Goal: Task Accomplishment & Management: Use online tool/utility

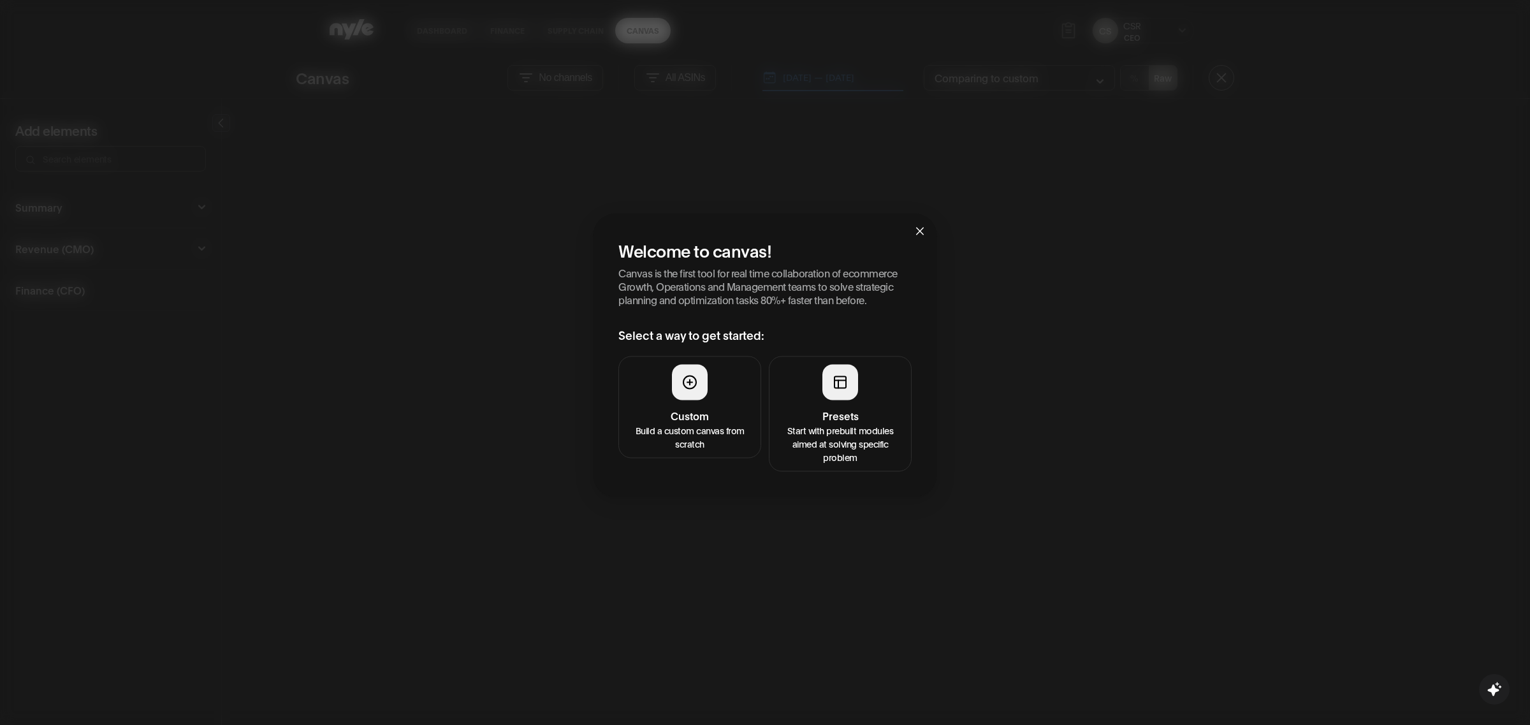
click at [826, 400] on button "Presets Start with prebuilt modules aimed at solving specific problem" at bounding box center [840, 413] width 143 height 115
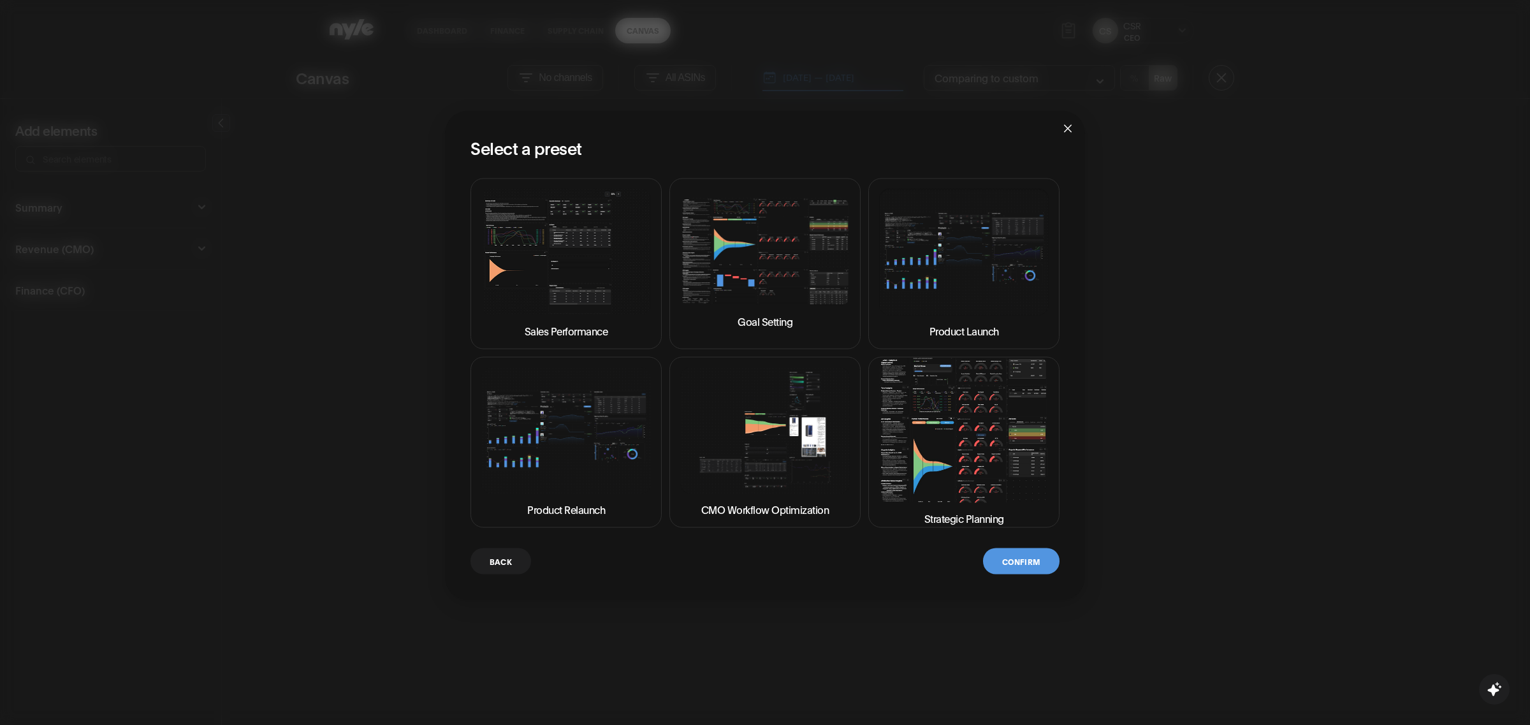
click at [924, 449] on img at bounding box center [964, 430] width 170 height 145
click at [1000, 564] on button "Confirm" at bounding box center [1021, 561] width 76 height 26
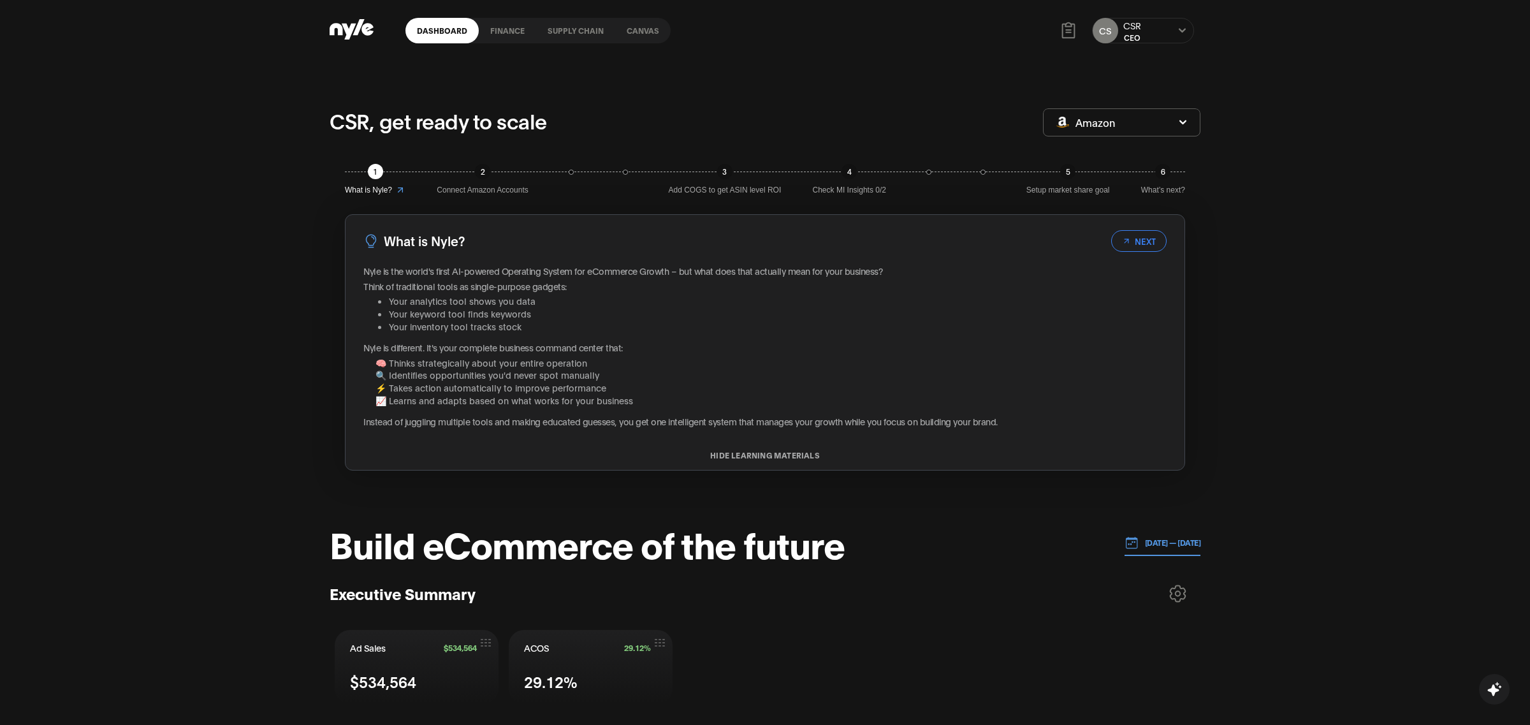
click at [629, 29] on link "Canvas" at bounding box center [642, 30] width 55 height 25
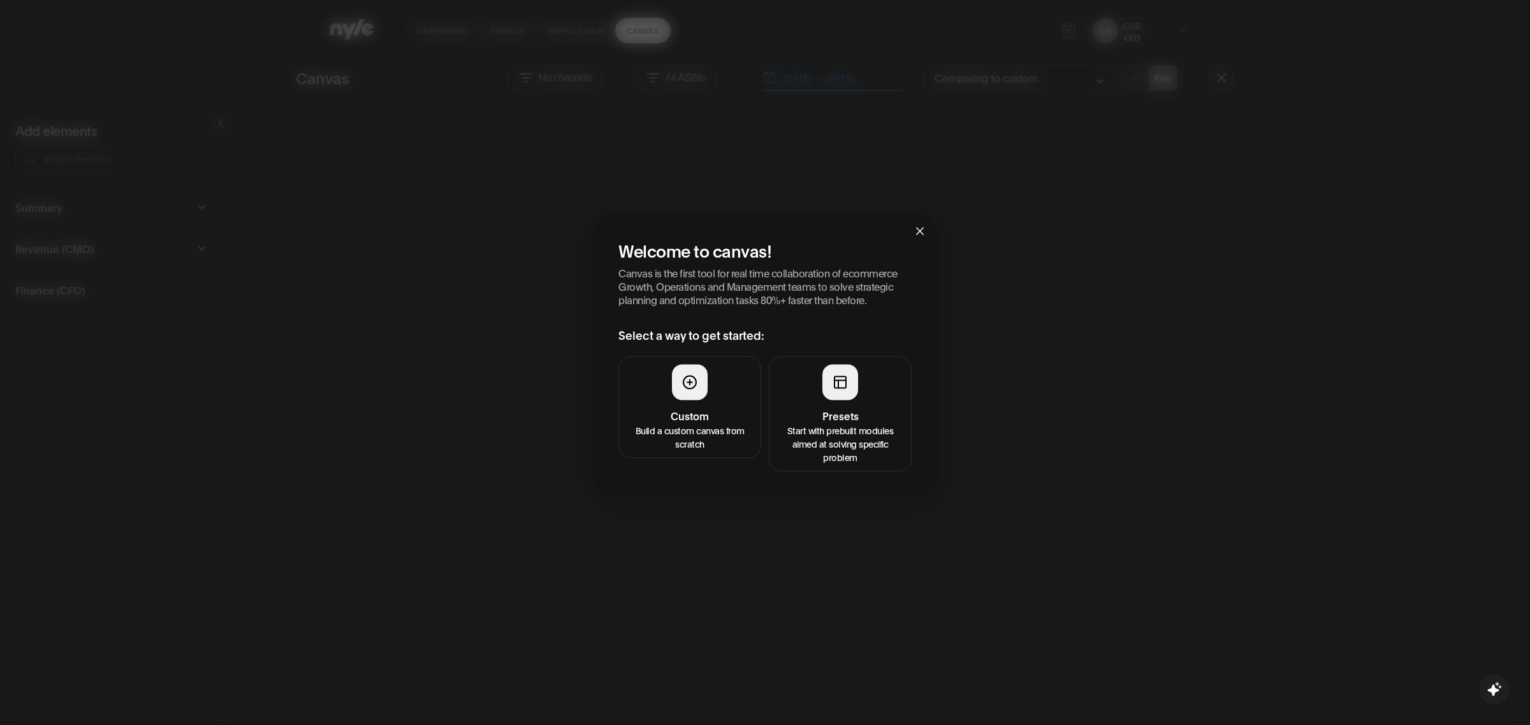
click at [849, 415] on h4 "Presets" at bounding box center [840, 414] width 126 height 15
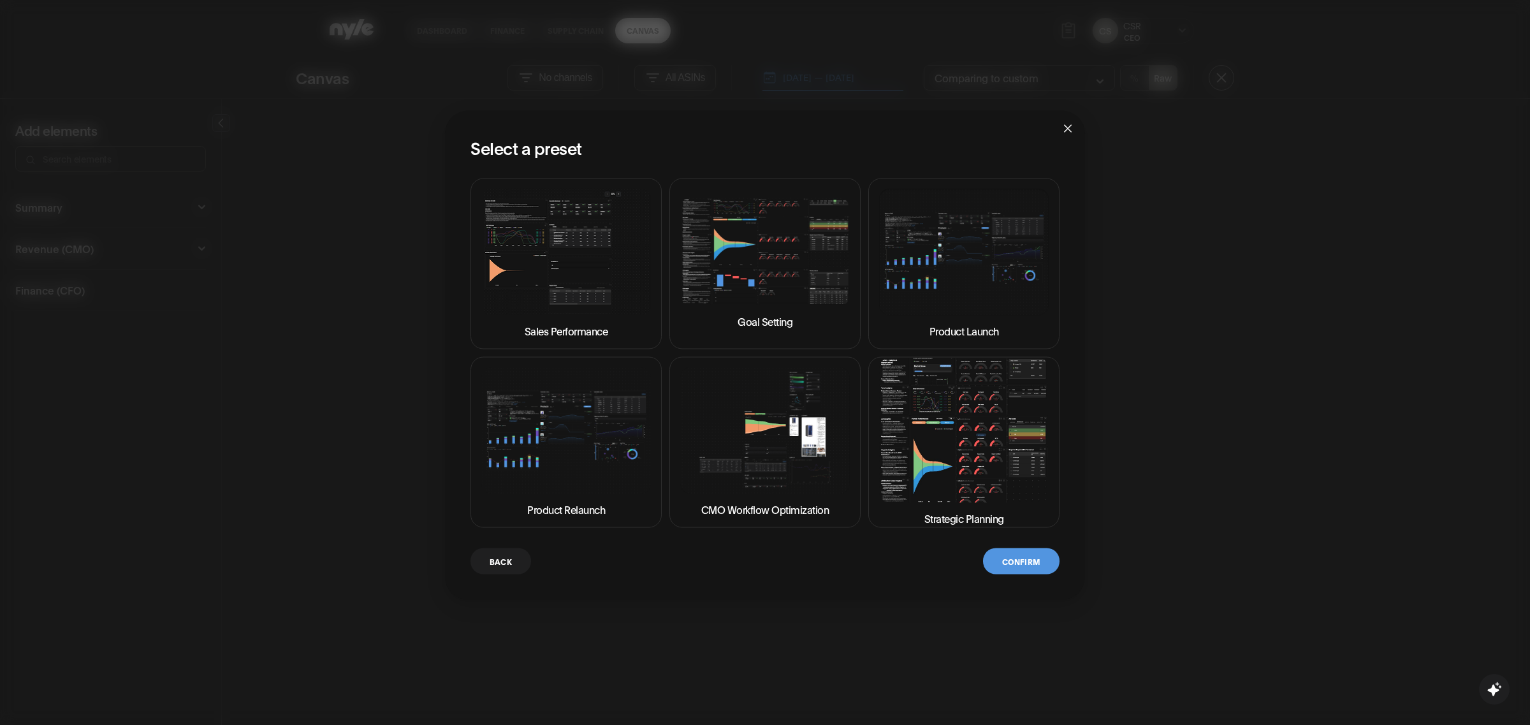
click at [942, 455] on img at bounding box center [964, 430] width 170 height 145
click at [1030, 559] on button "Confirm" at bounding box center [1021, 561] width 76 height 26
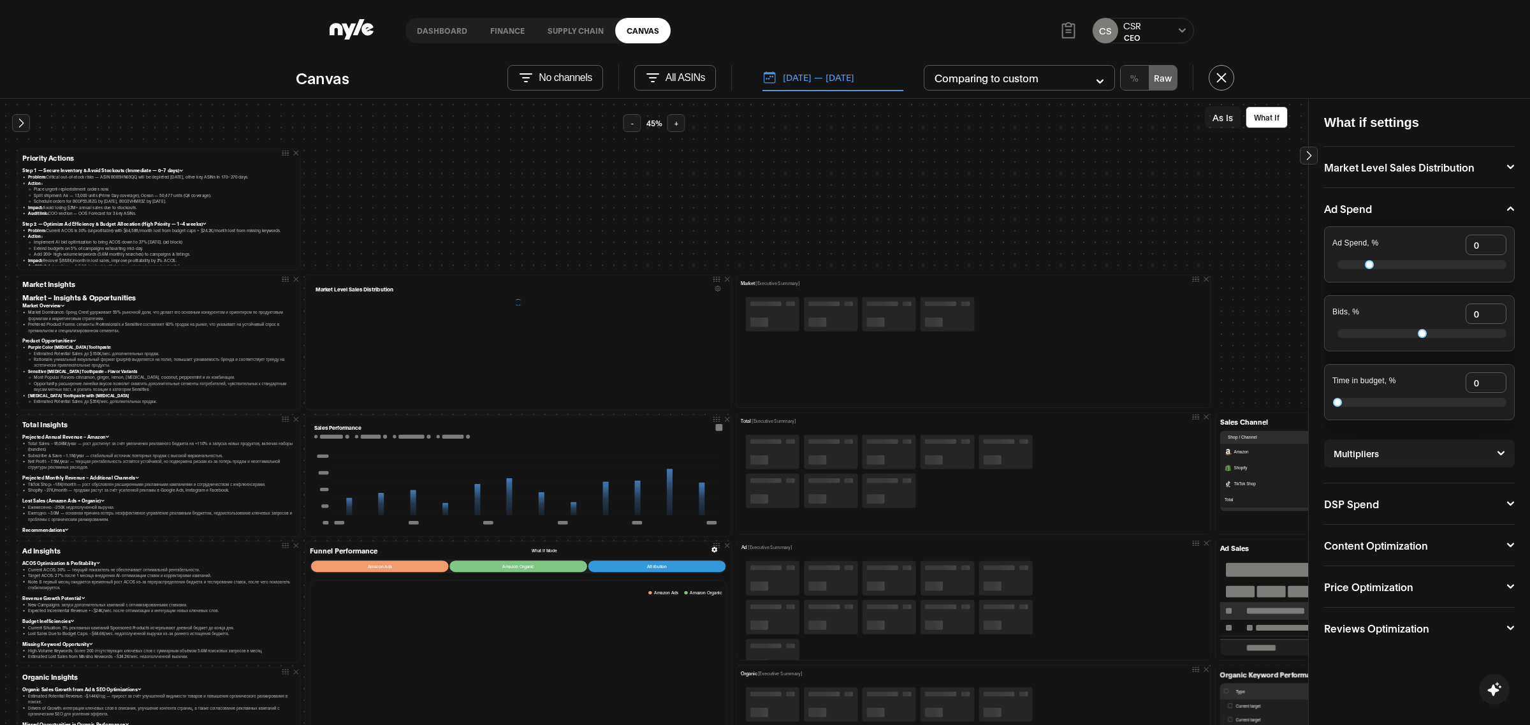
click at [823, 86] on button "[DATE] — [DATE]" at bounding box center [832, 77] width 141 height 27
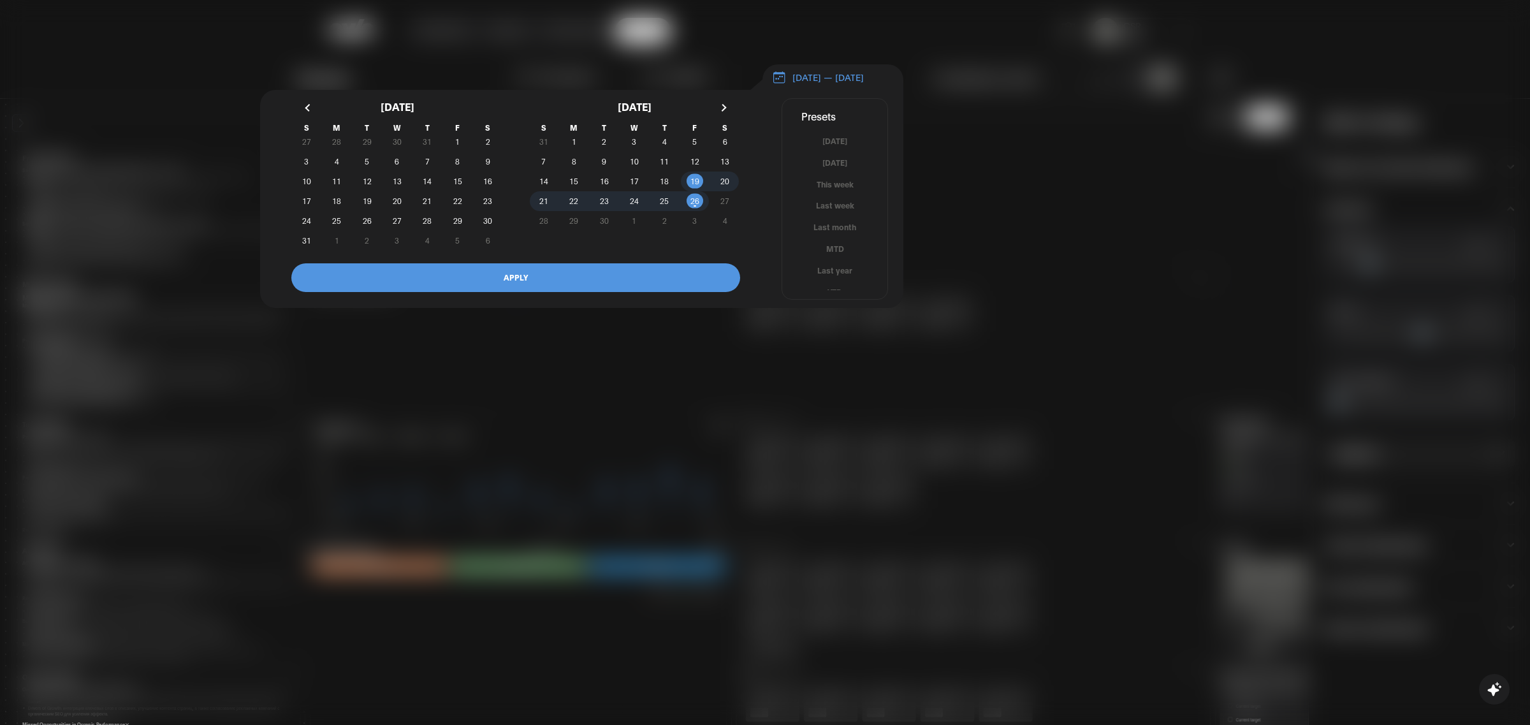
click at [1003, 216] on div at bounding box center [765, 362] width 1530 height 725
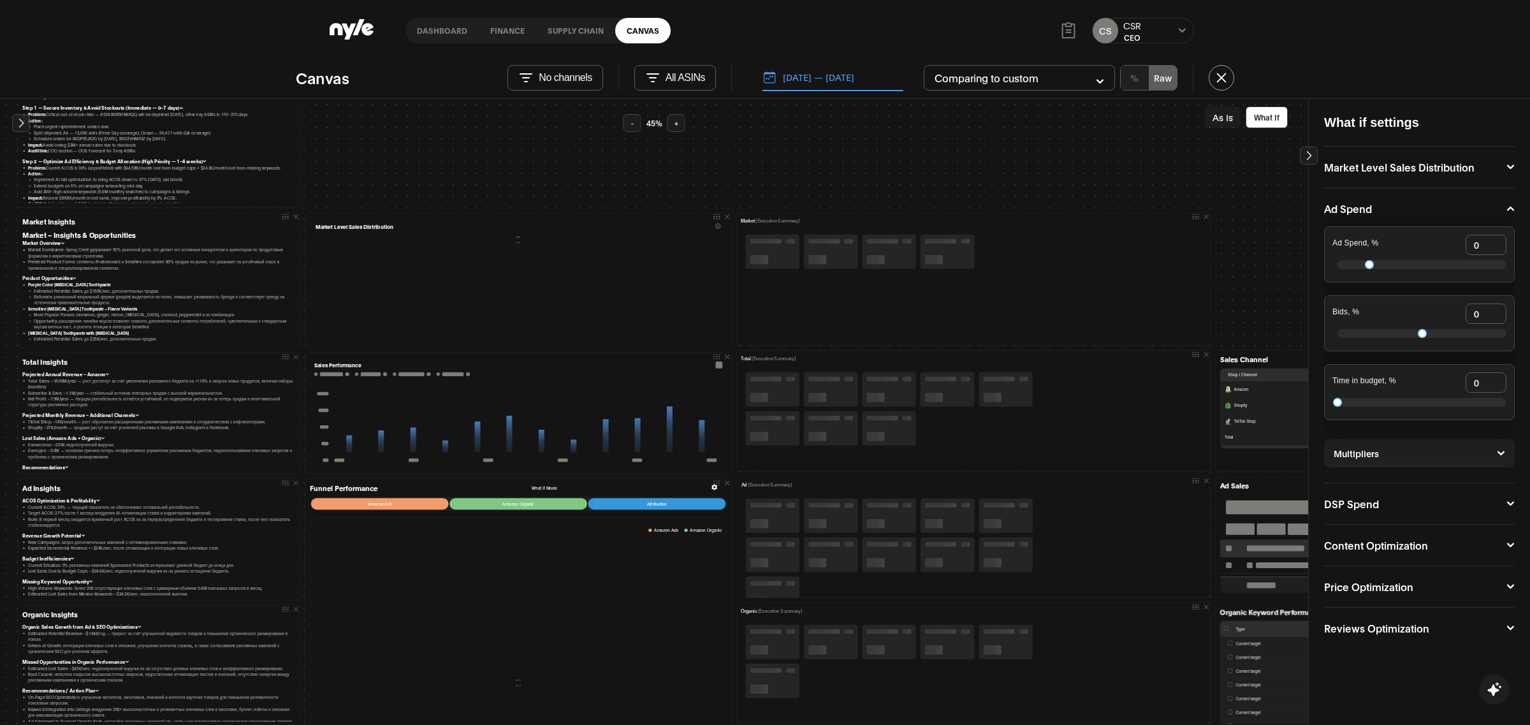
scroll to position [64, 0]
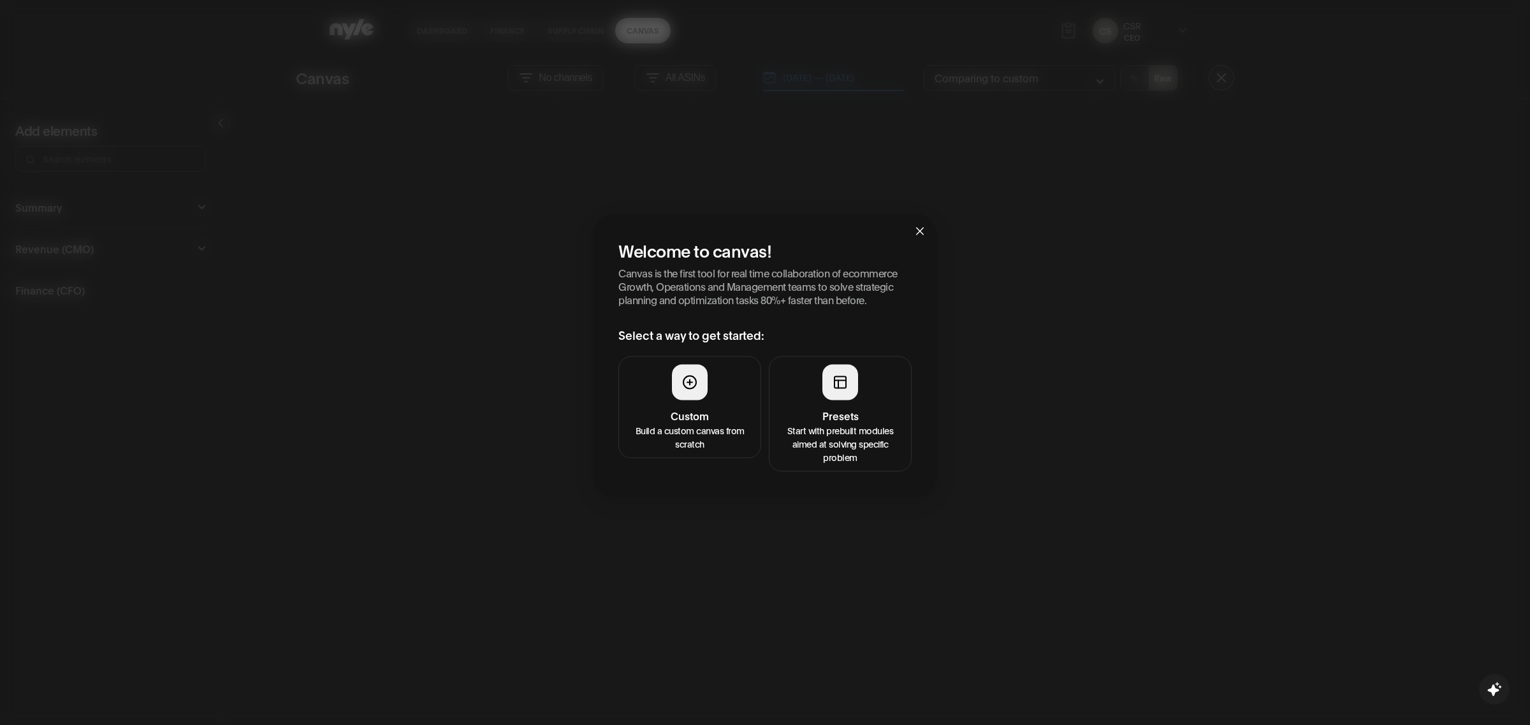
click at [919, 226] on icon "close" at bounding box center [920, 231] width 10 height 10
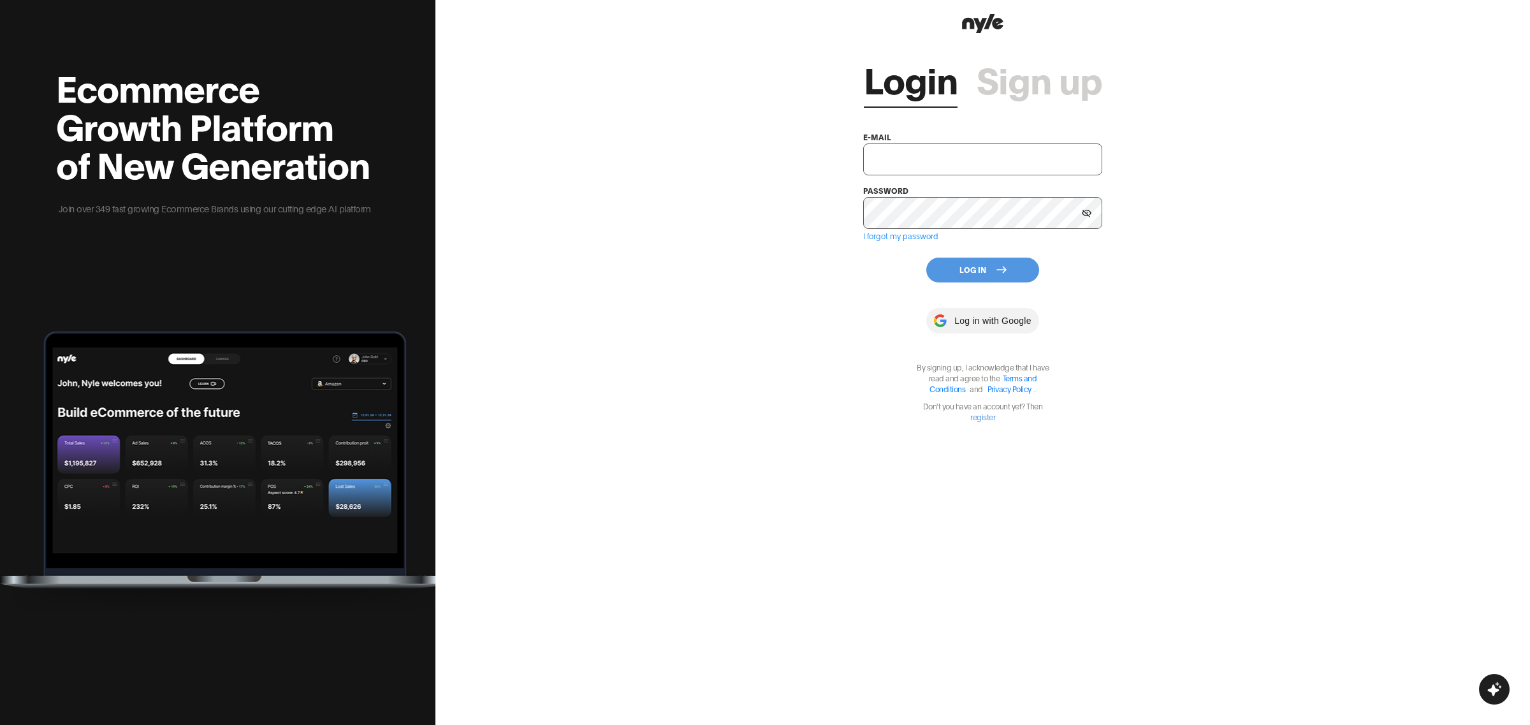
type input "showroom@nyle.ai"
click at [962, 269] on button "Log In" at bounding box center [982, 270] width 113 height 25
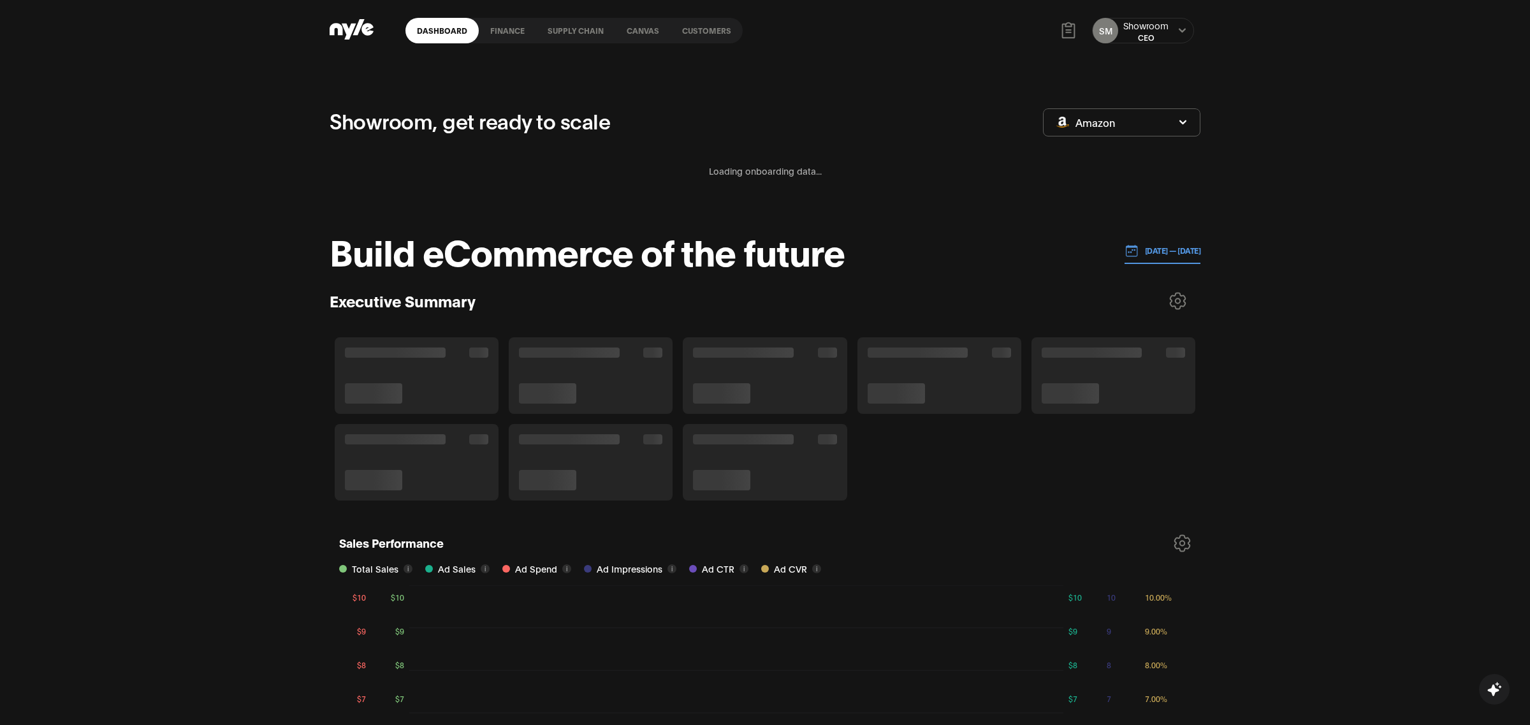
click at [707, 39] on link "Customers" at bounding box center [707, 30] width 72 height 25
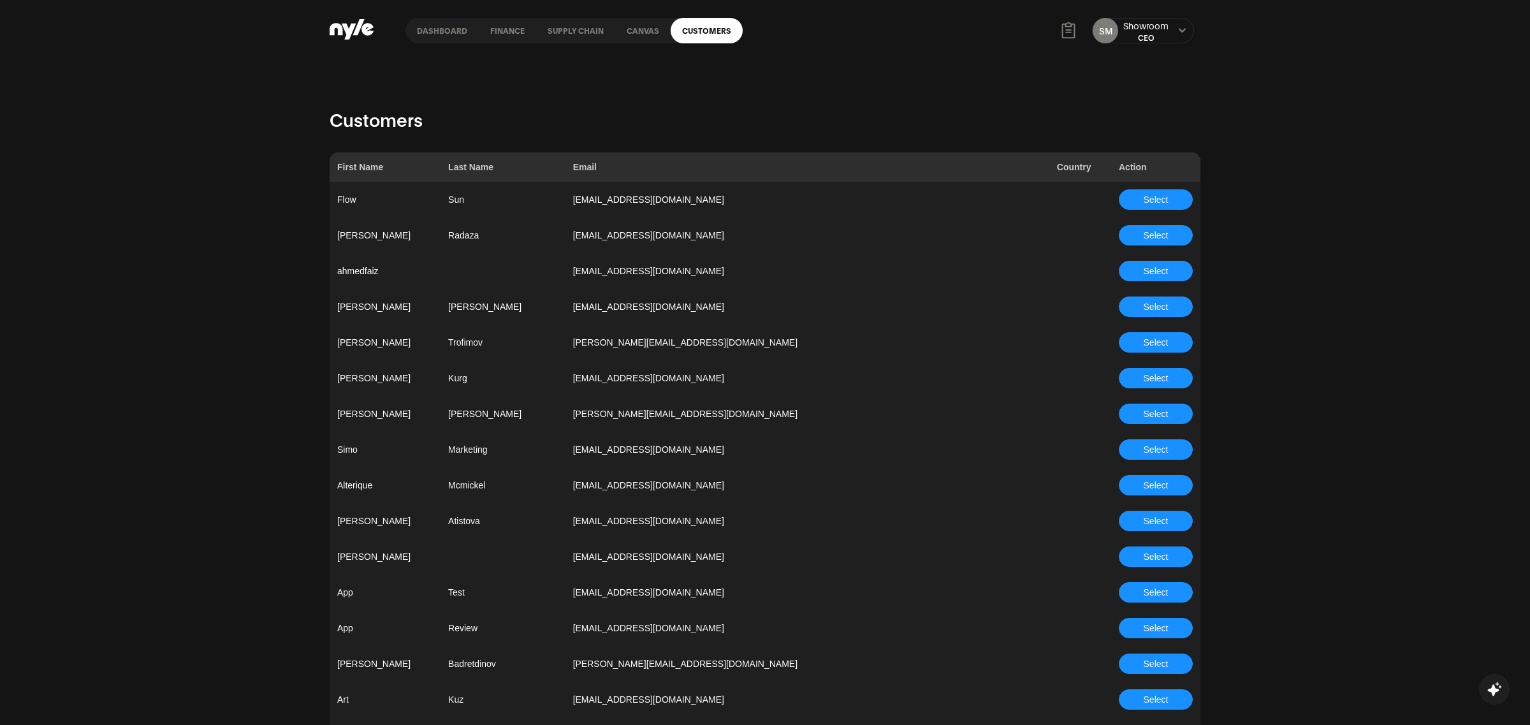
scroll to position [979, 0]
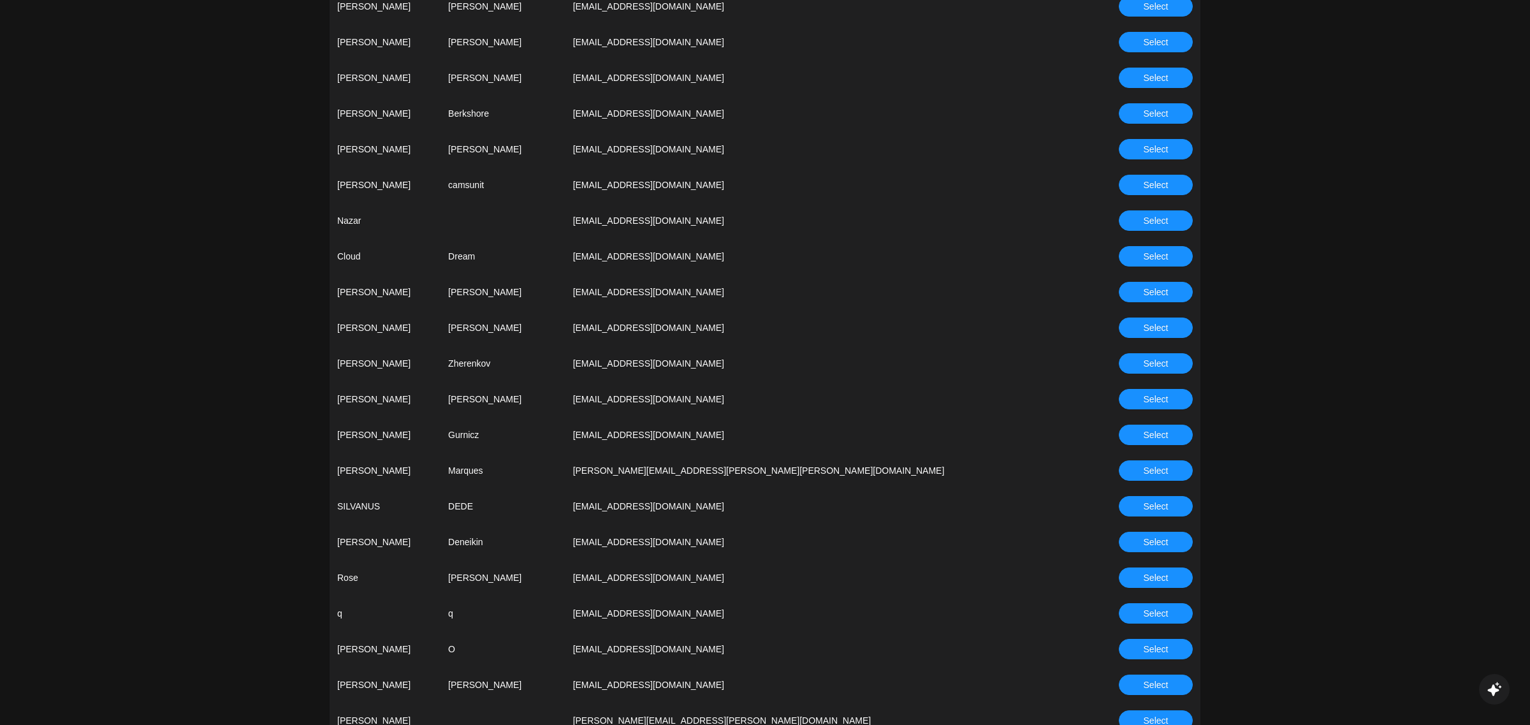
click at [1148, 357] on span "Select" at bounding box center [1156, 363] width 25 height 14
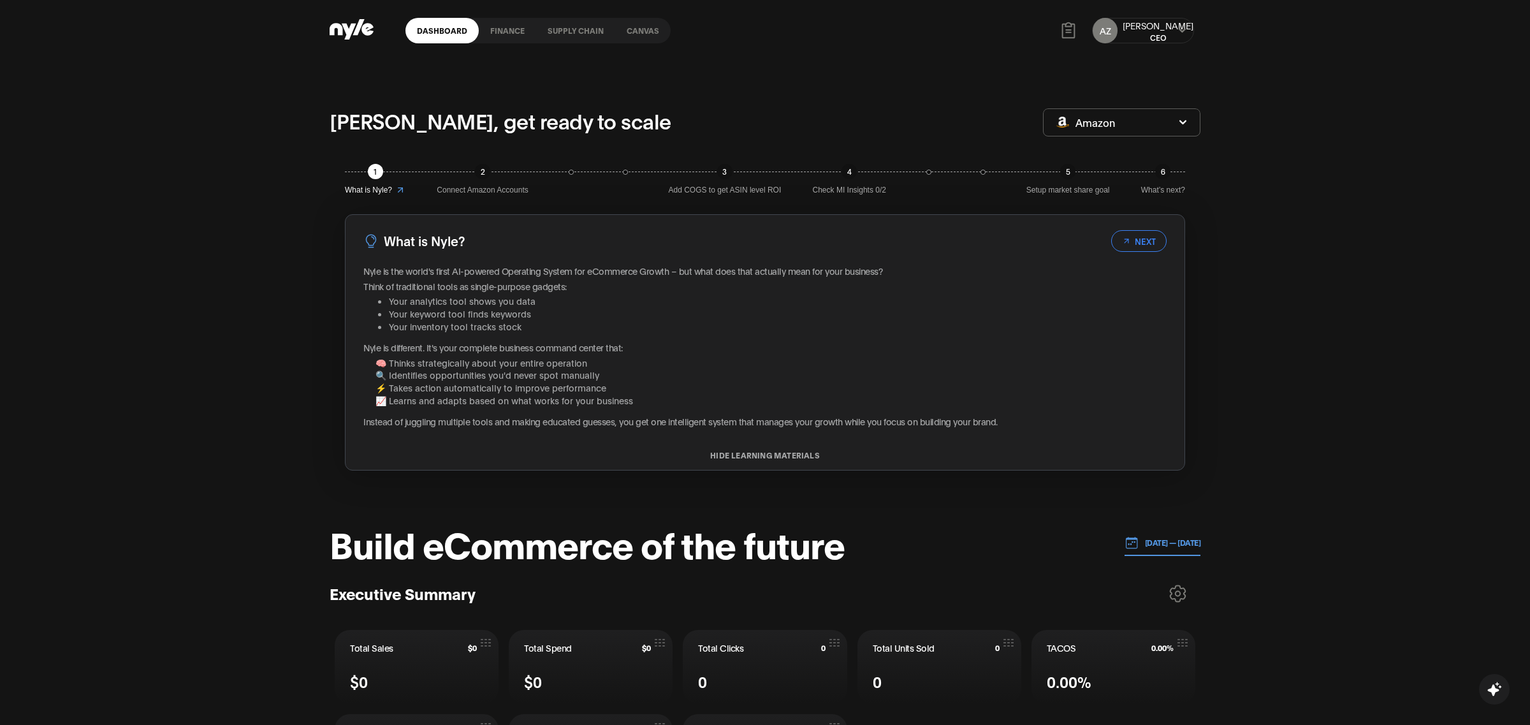
click at [634, 31] on link "Canvas" at bounding box center [642, 30] width 55 height 25
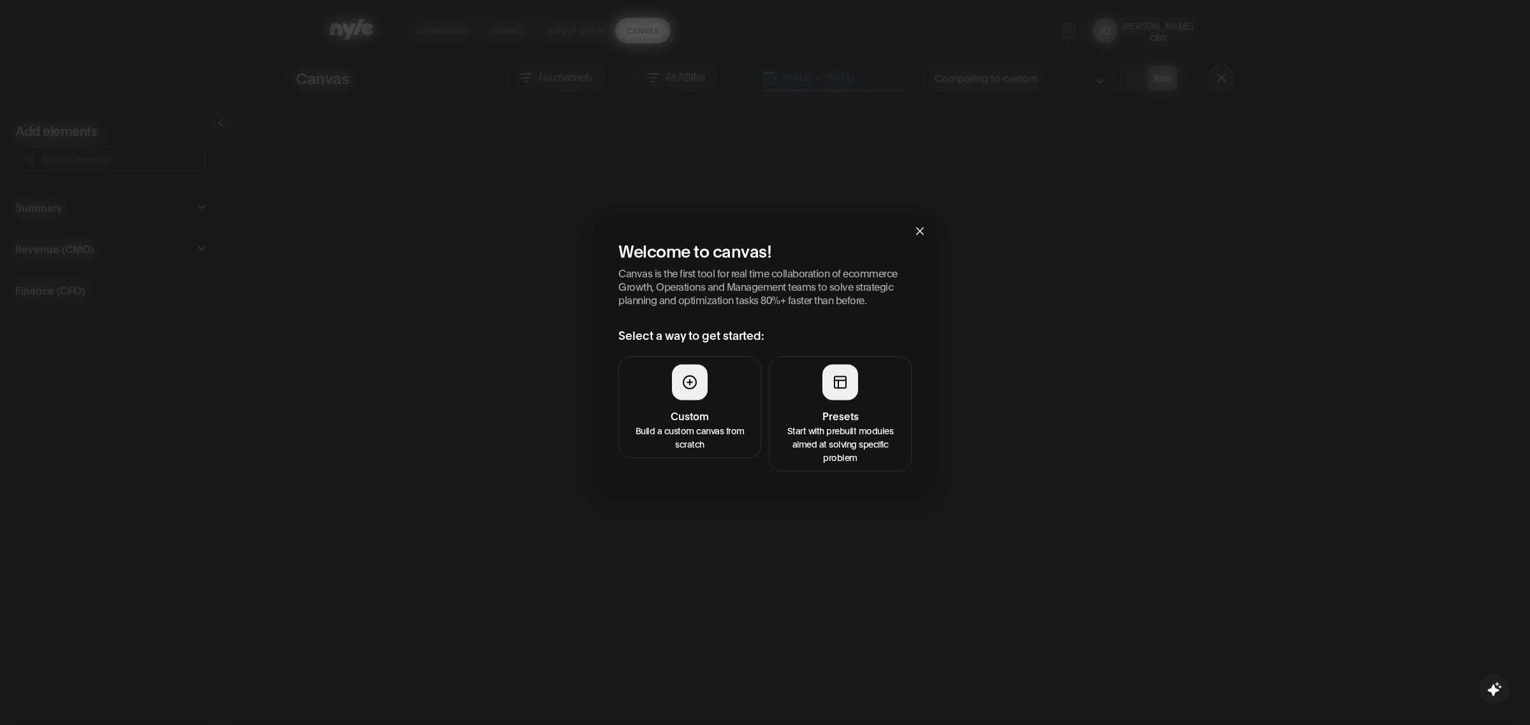
click at [825, 417] on h4 "Presets" at bounding box center [840, 414] width 126 height 15
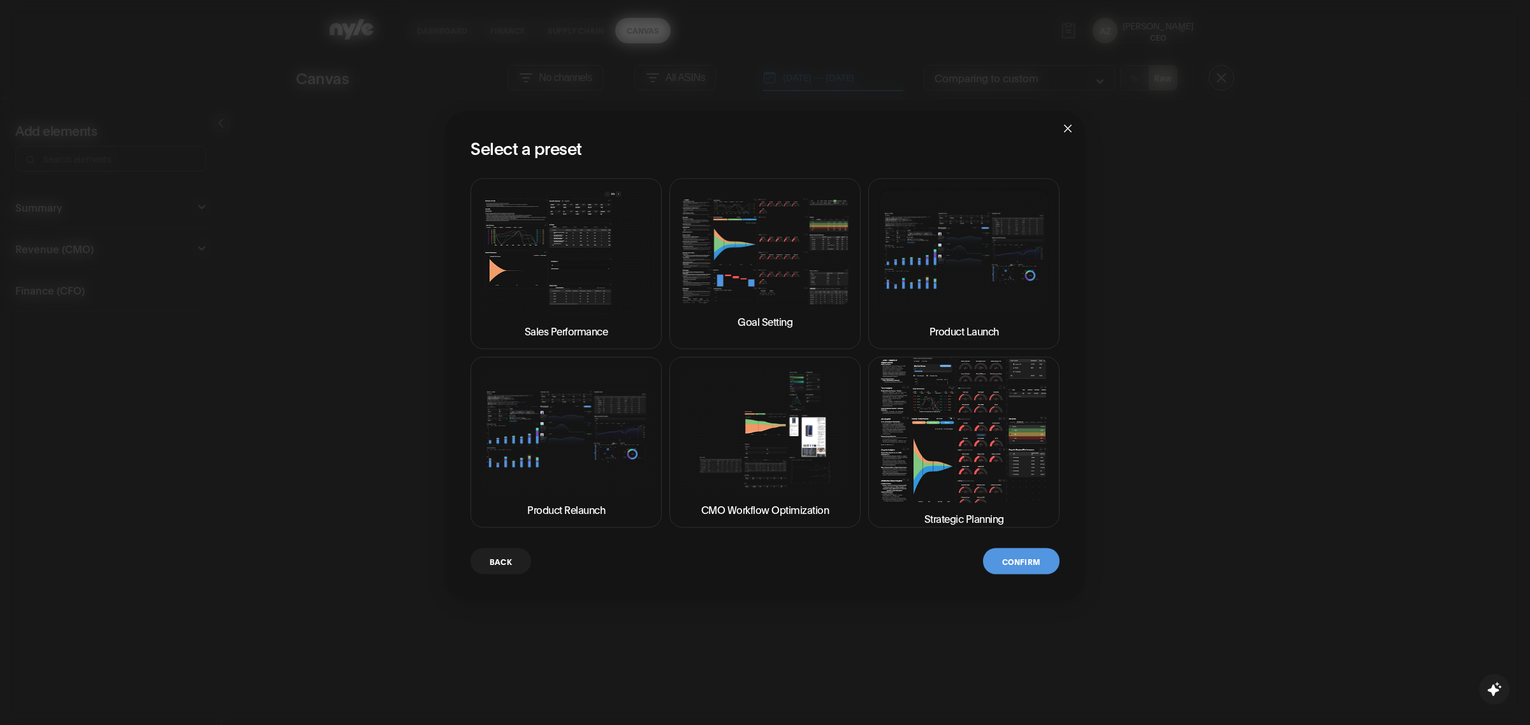
click at [959, 470] on img at bounding box center [964, 430] width 170 height 145
click at [1020, 569] on button "Confirm" at bounding box center [1021, 561] width 76 height 26
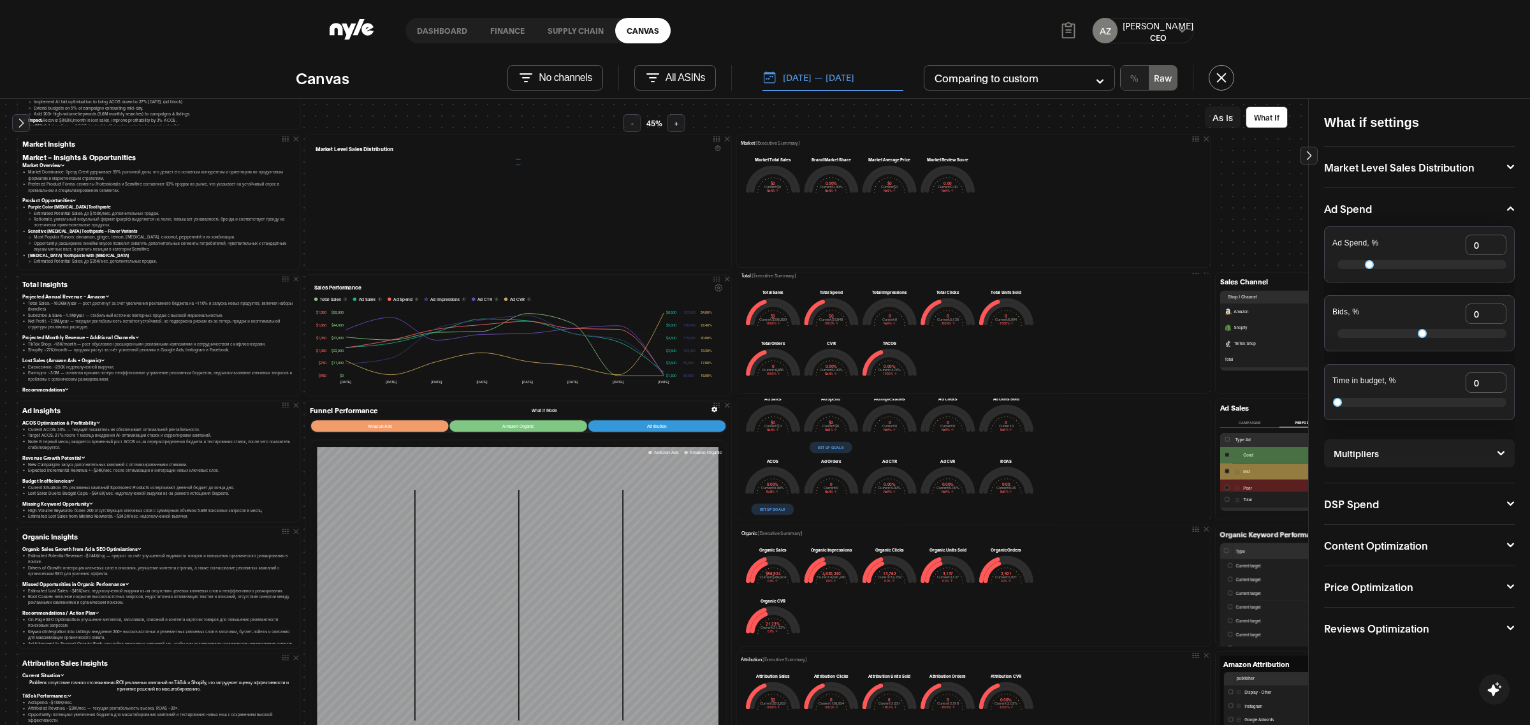
scroll to position [58, 0]
click at [773, 506] on button "Set up goals" at bounding box center [772, 507] width 43 height 11
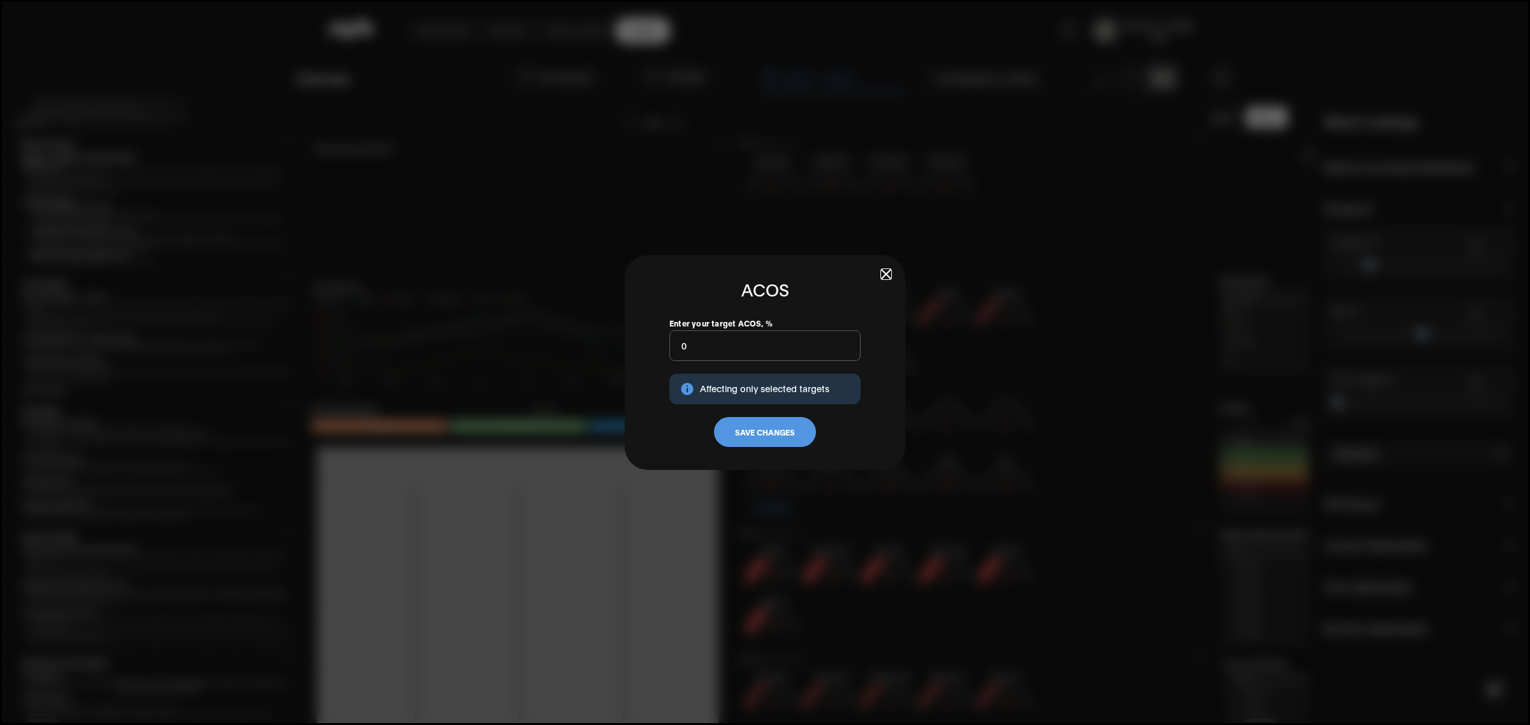
click at [698, 353] on input "0" at bounding box center [764, 345] width 191 height 31
type input "20"
click at [756, 426] on button "Save Changes" at bounding box center [765, 432] width 102 height 31
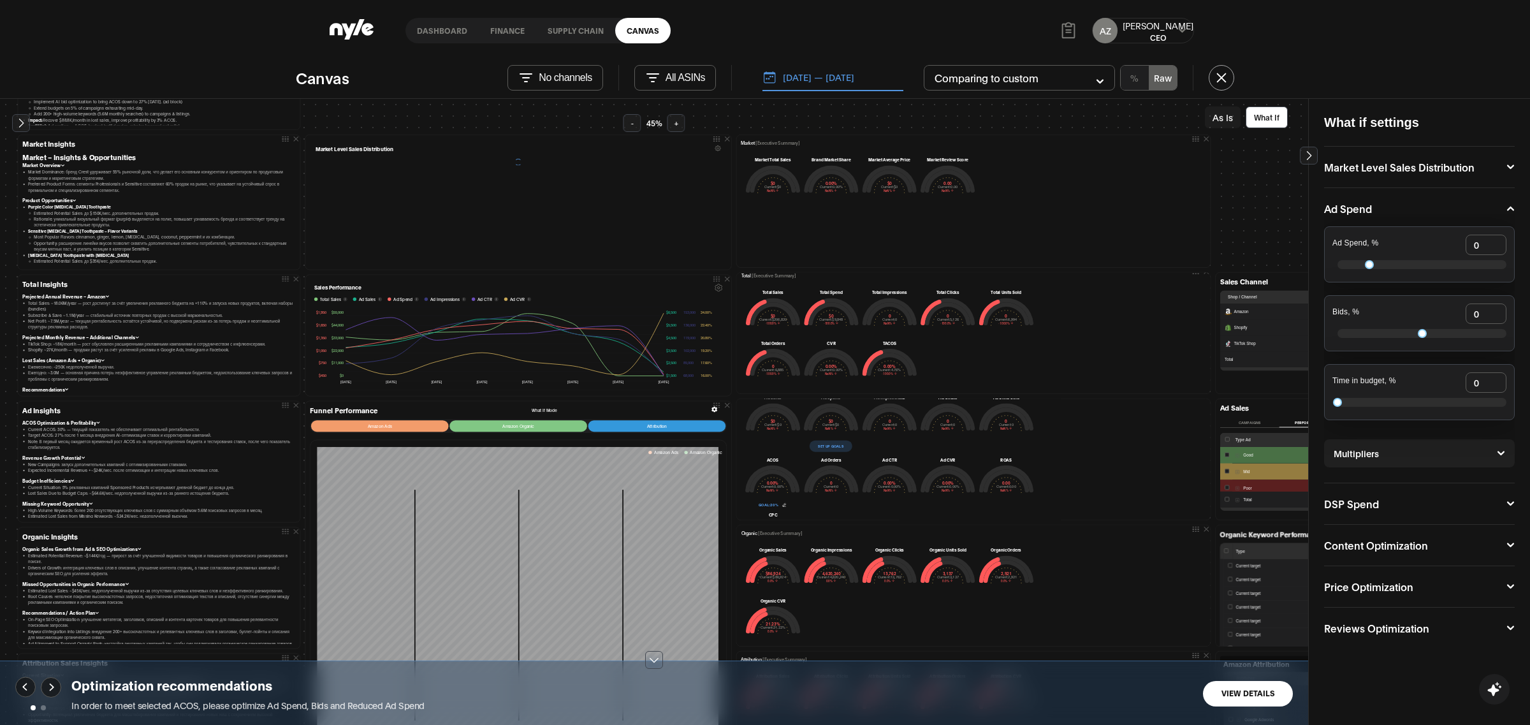
click at [1262, 699] on button "View Details" at bounding box center [1248, 693] width 90 height 25
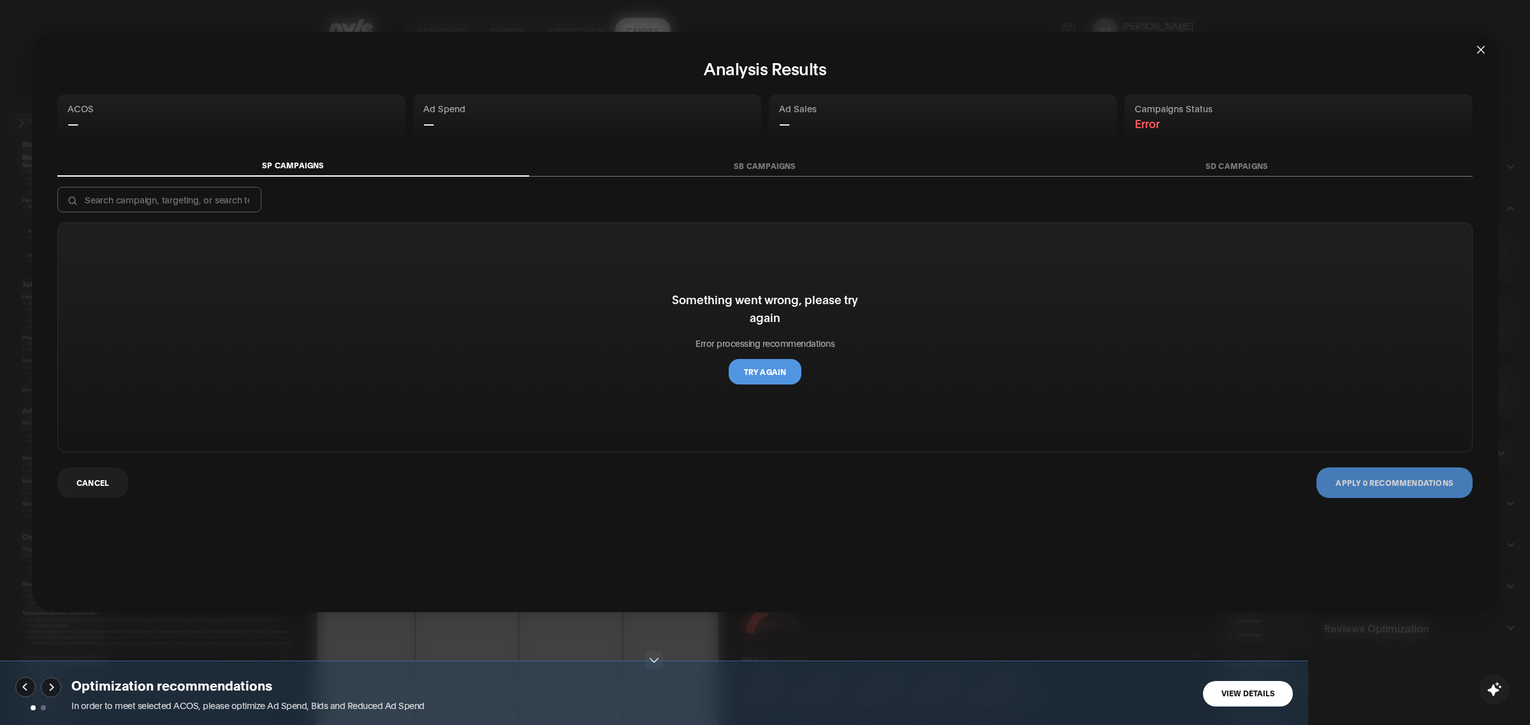
click at [292, 157] on button "SP Campaigns" at bounding box center [293, 166] width 472 height 22
click at [778, 169] on button "SB Campaigns" at bounding box center [765, 166] width 472 height 21
click at [1228, 155] on div "SP Campaigns SB Campaigns SD Campaigns" at bounding box center [764, 166] width 1415 height 22
click at [761, 367] on button "Try again" at bounding box center [765, 371] width 73 height 25
click at [260, 167] on button "SP Campaigns" at bounding box center [293, 166] width 472 height 21
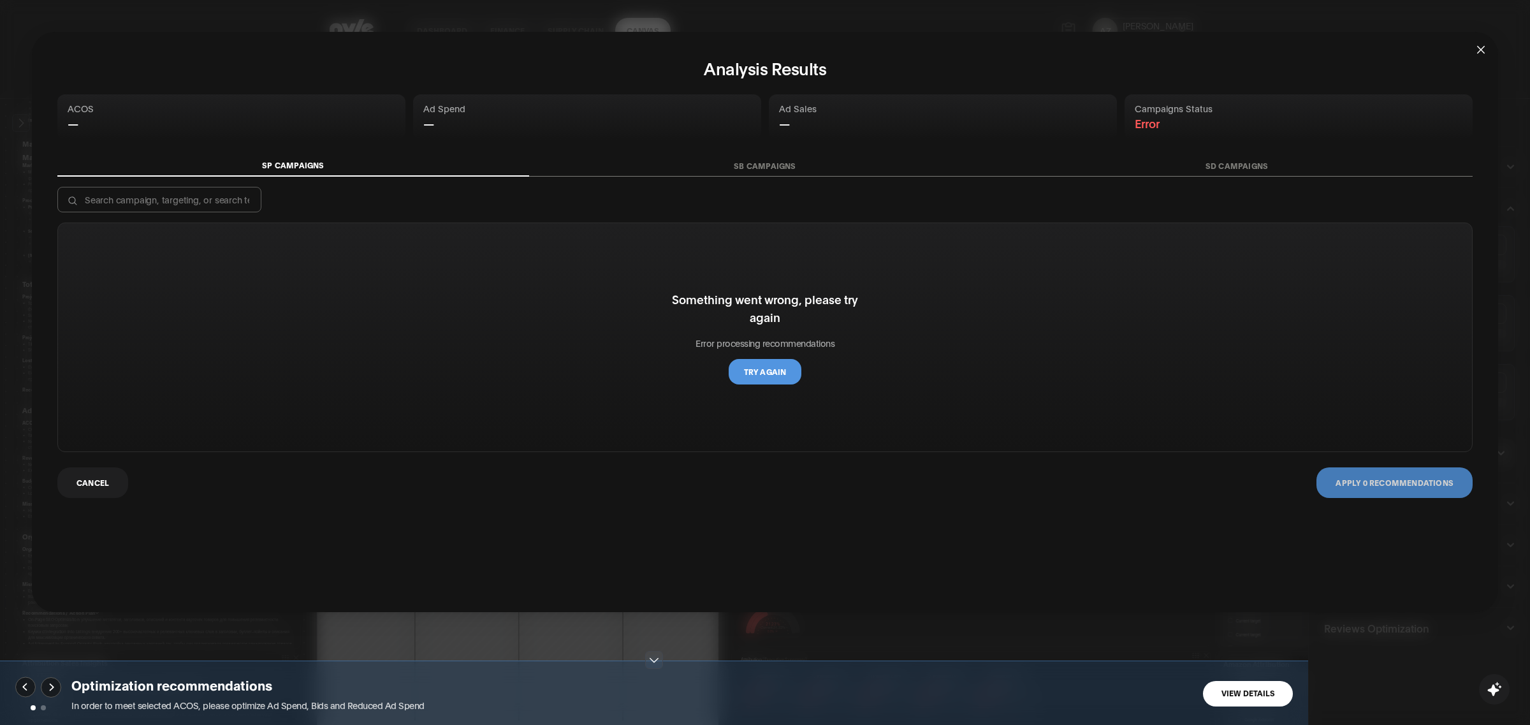
click at [1479, 56] on span "Close" at bounding box center [1481, 49] width 34 height 34
